Goal: Transaction & Acquisition: Book appointment/travel/reservation

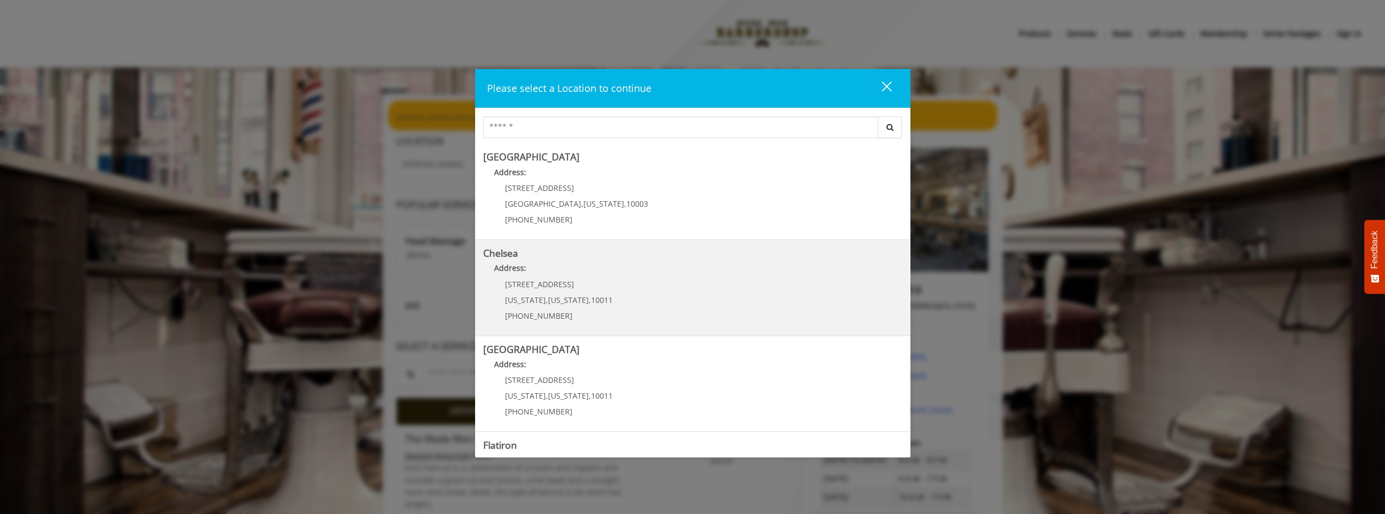
click at [676, 276] on p "Address:" at bounding box center [692, 270] width 419 height 17
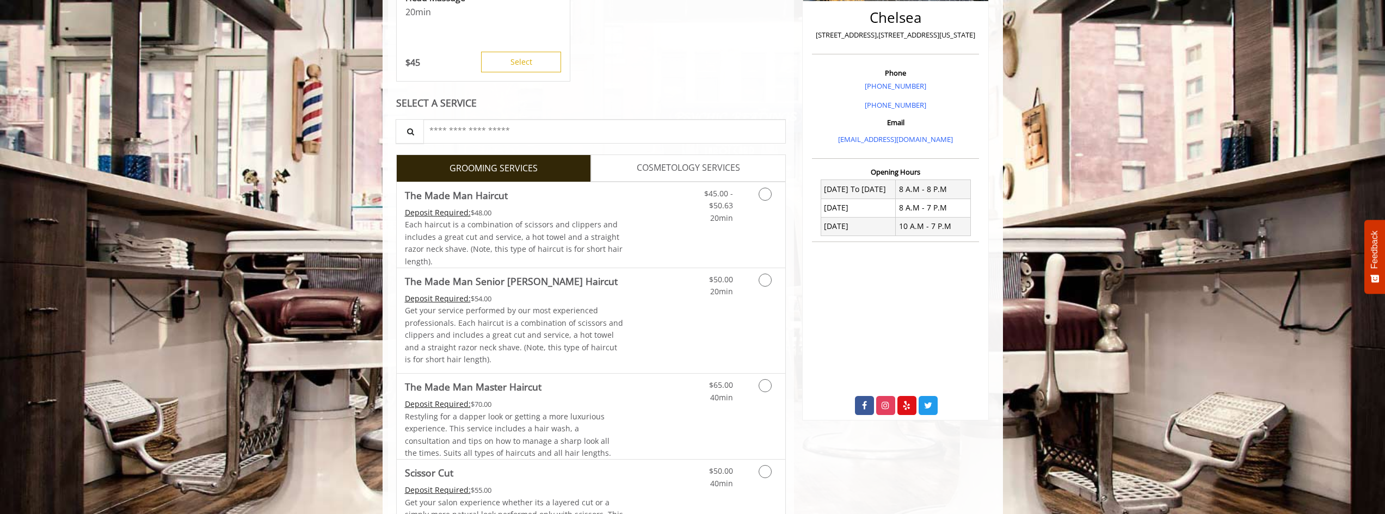
scroll to position [272, 0]
click at [768, 195] on icon "Grooming services" at bounding box center [765, 193] width 13 height 13
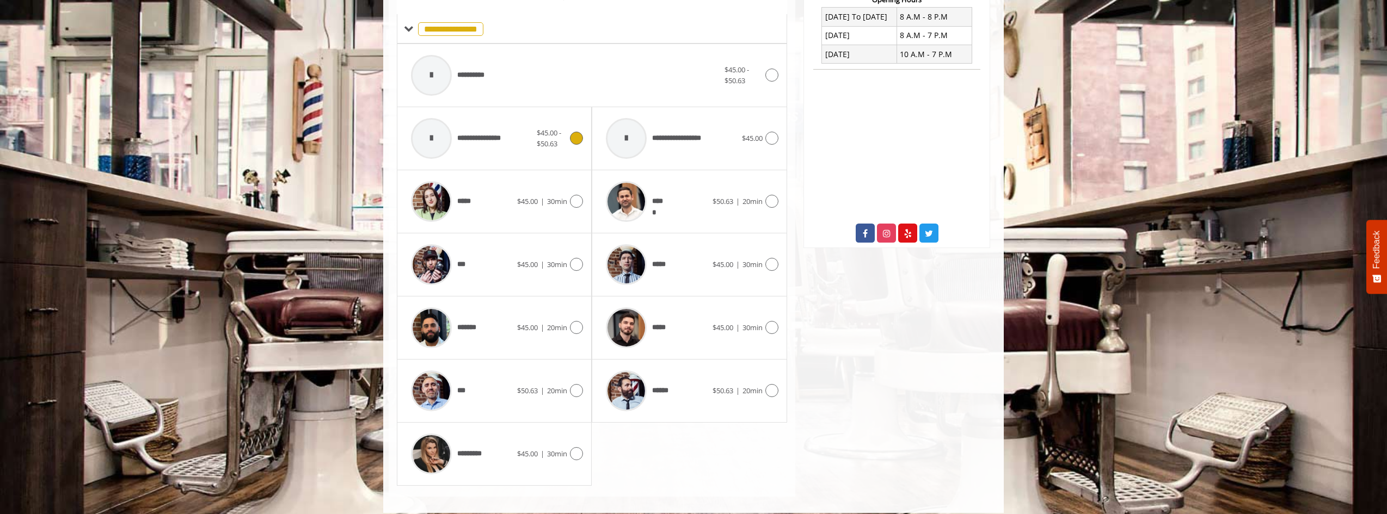
scroll to position [444, 0]
click at [767, 389] on icon at bounding box center [771, 390] width 13 height 13
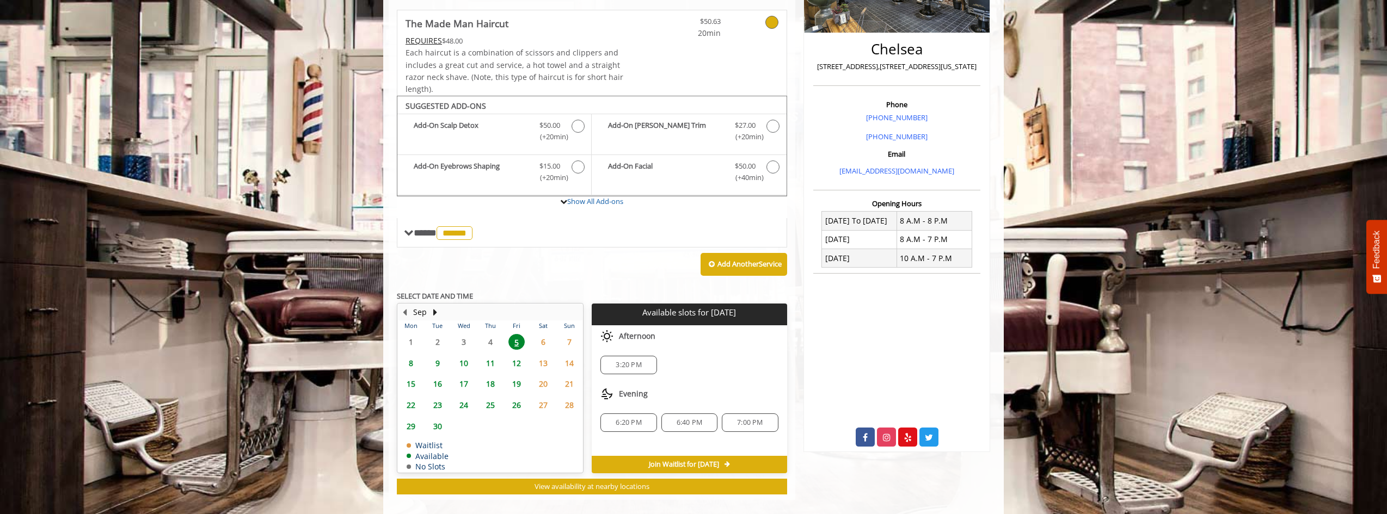
scroll to position [253, 0]
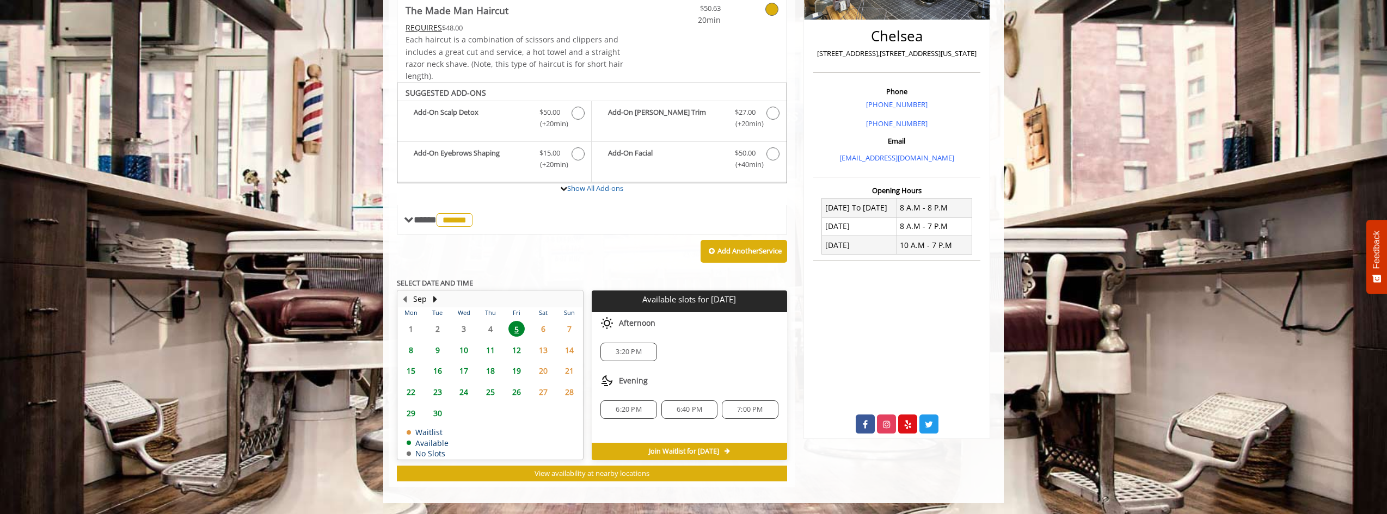
click at [635, 351] on span "3:20 PM" at bounding box center [629, 352] width 26 height 9
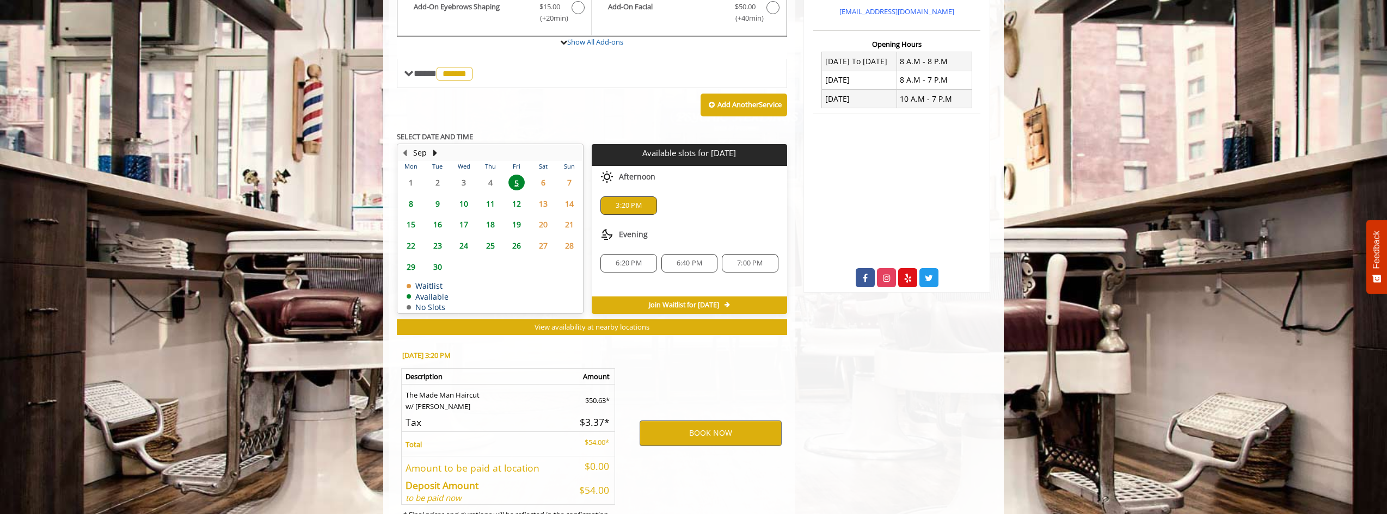
scroll to position [449, 0]
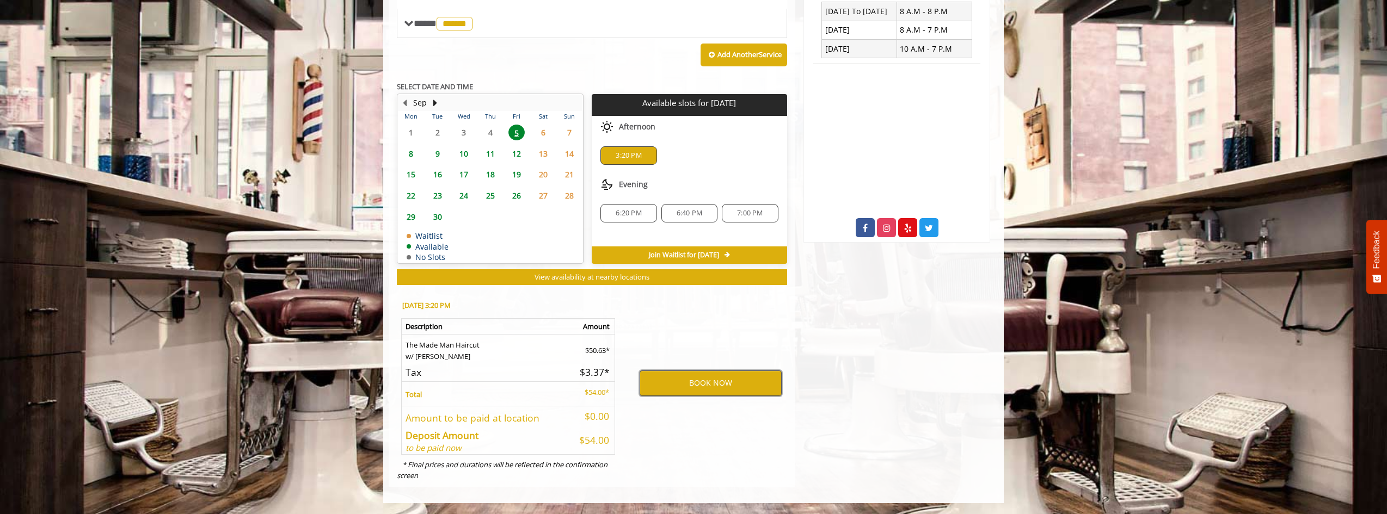
click at [681, 385] on button "BOOK NOW" at bounding box center [711, 383] width 142 height 25
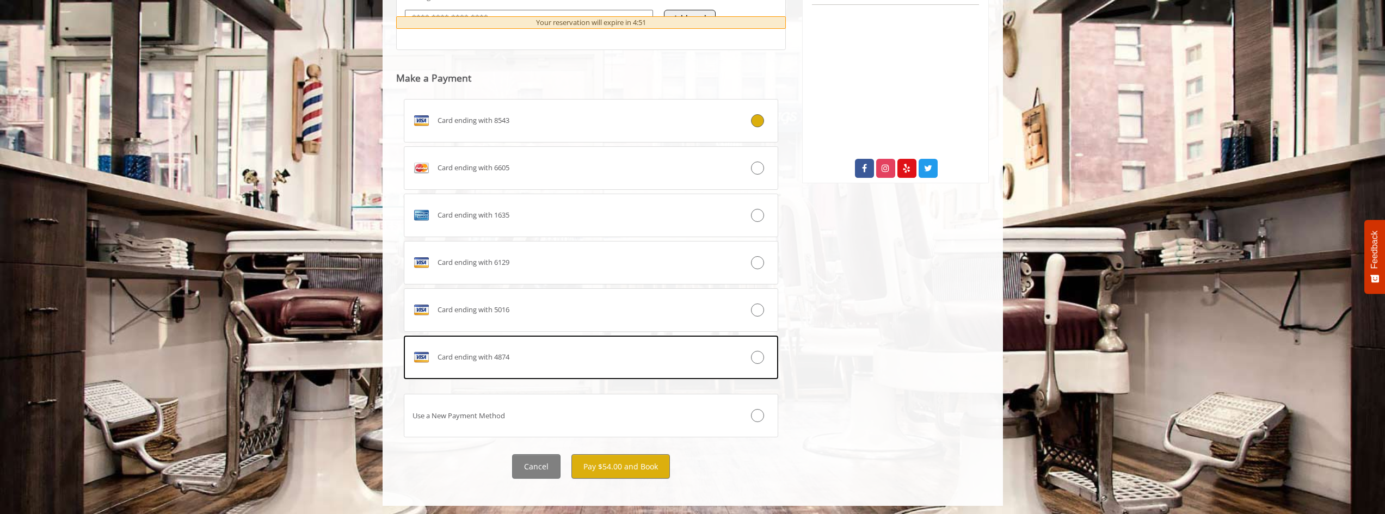
scroll to position [511, 0]
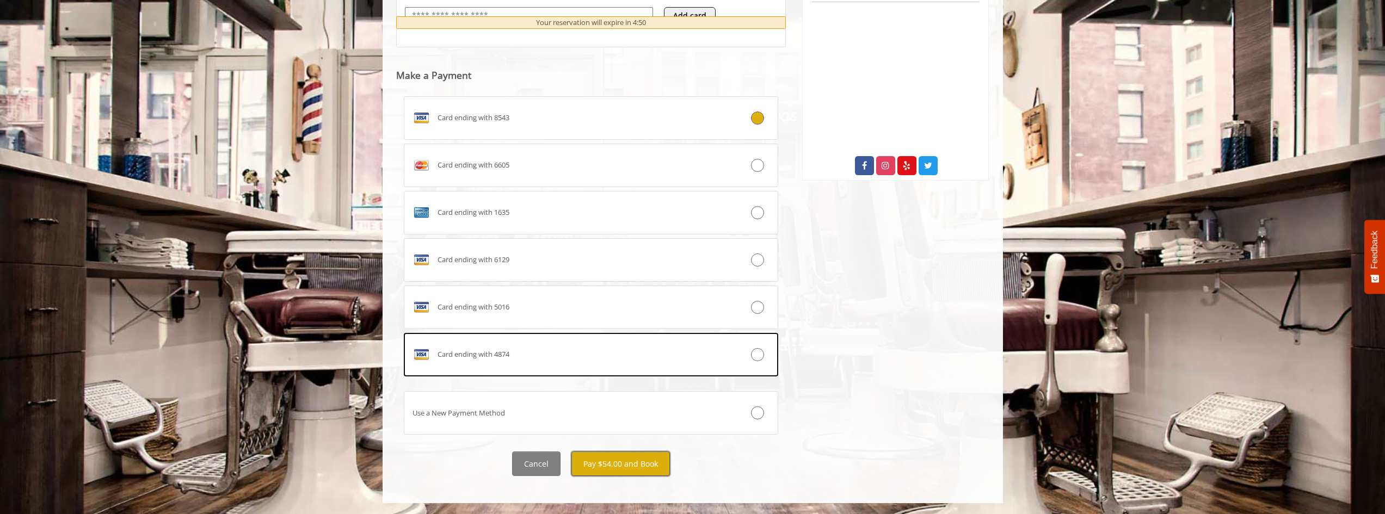
click at [632, 461] on button "Pay $54.00 and Book" at bounding box center [621, 464] width 99 height 24
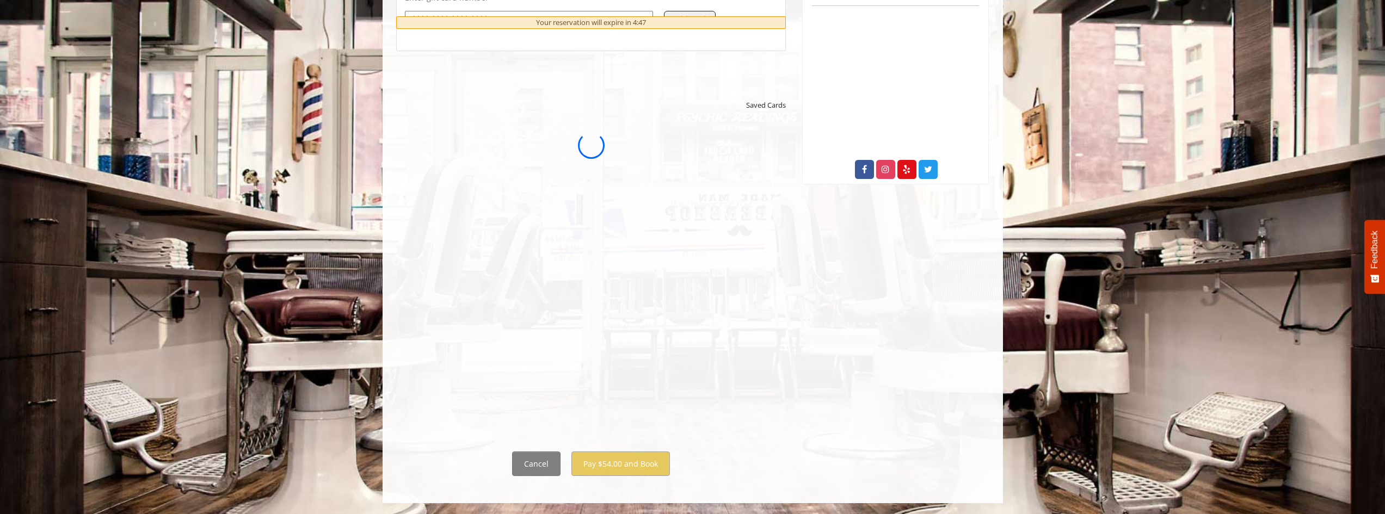
scroll to position [0, 0]
